Goal: Task Accomplishment & Management: Use online tool/utility

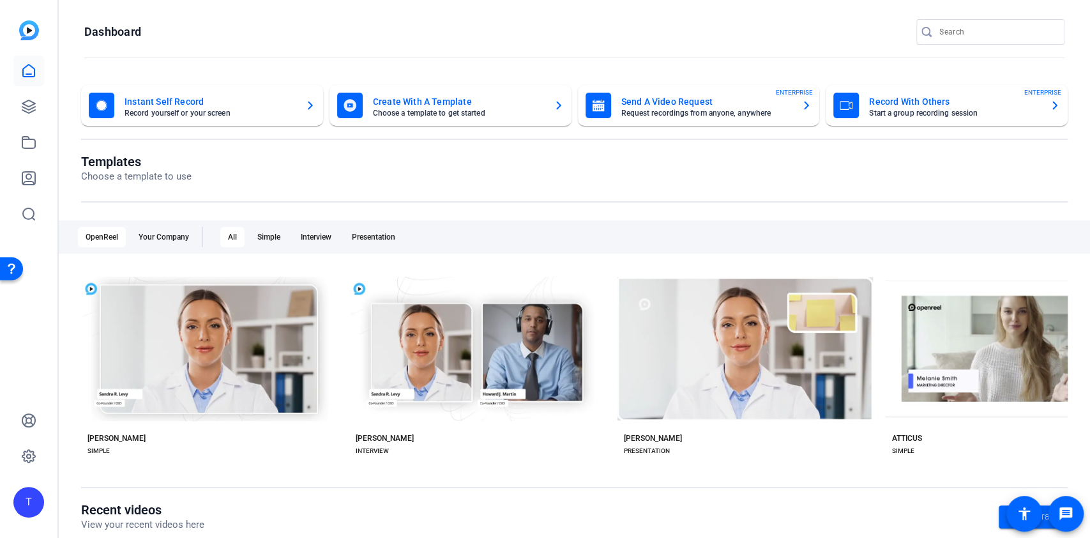
click at [465, 115] on mat-card-subtitle "Choose a template to get started" at bounding box center [458, 113] width 170 height 8
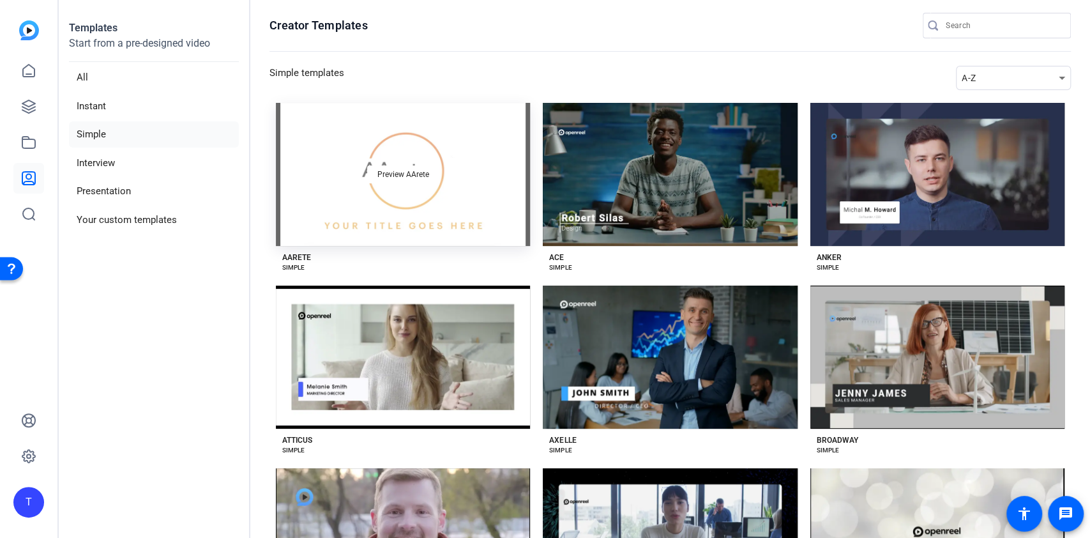
click at [405, 207] on div "Preview AArete" at bounding box center [403, 174] width 254 height 143
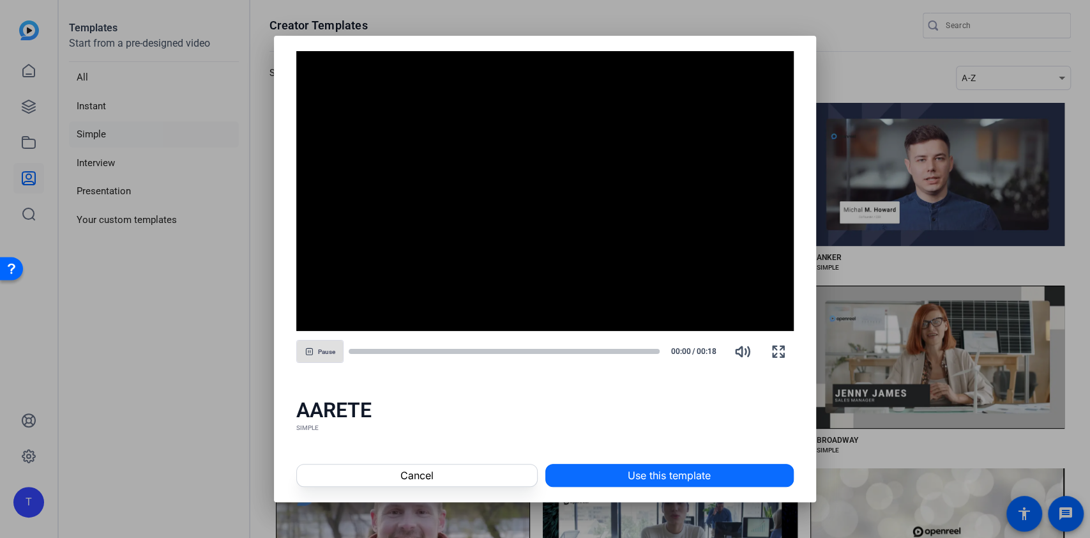
click at [624, 469] on span at bounding box center [669, 475] width 247 height 31
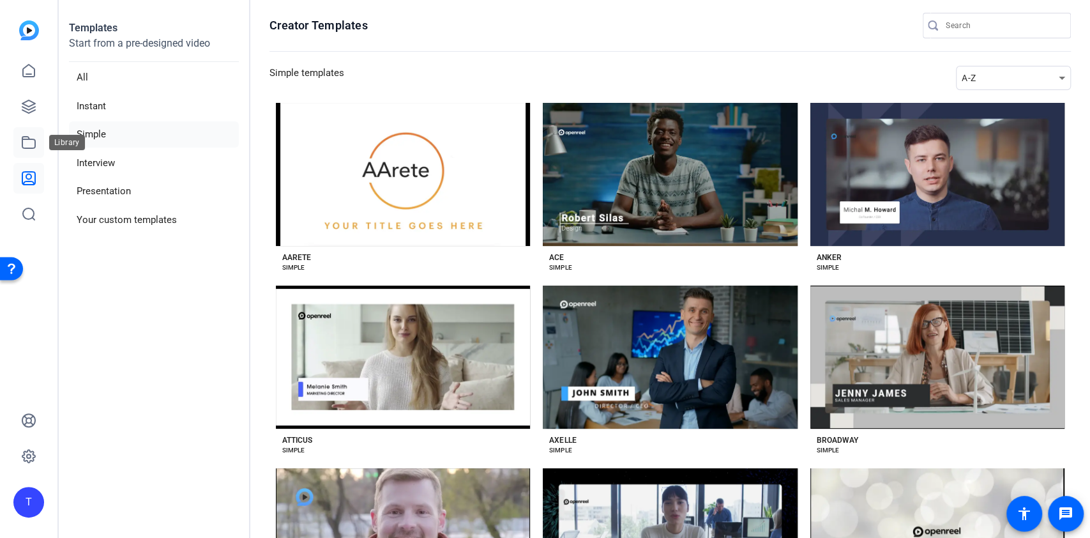
click at [26, 138] on icon at bounding box center [28, 142] width 15 height 15
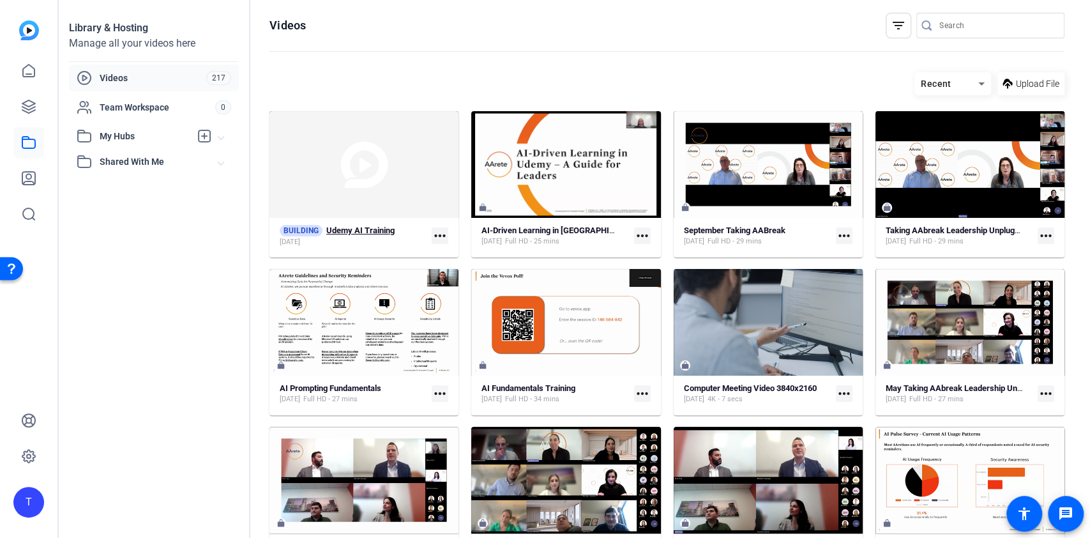
click at [352, 228] on strong "Udemy AI Training" at bounding box center [360, 230] width 68 height 10
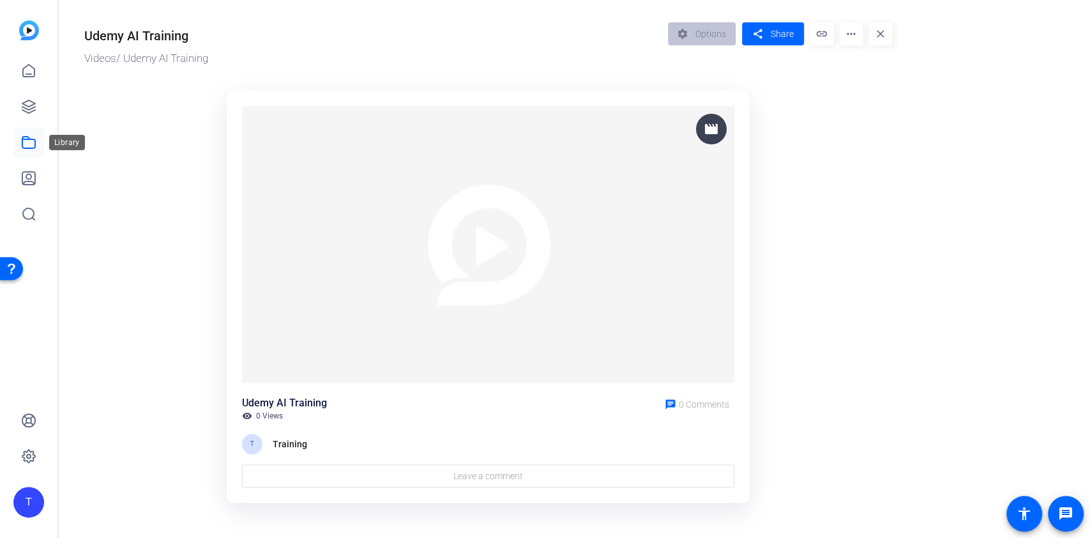
click at [33, 140] on icon at bounding box center [28, 142] width 15 height 15
